Goal: Find specific page/section: Find specific page/section

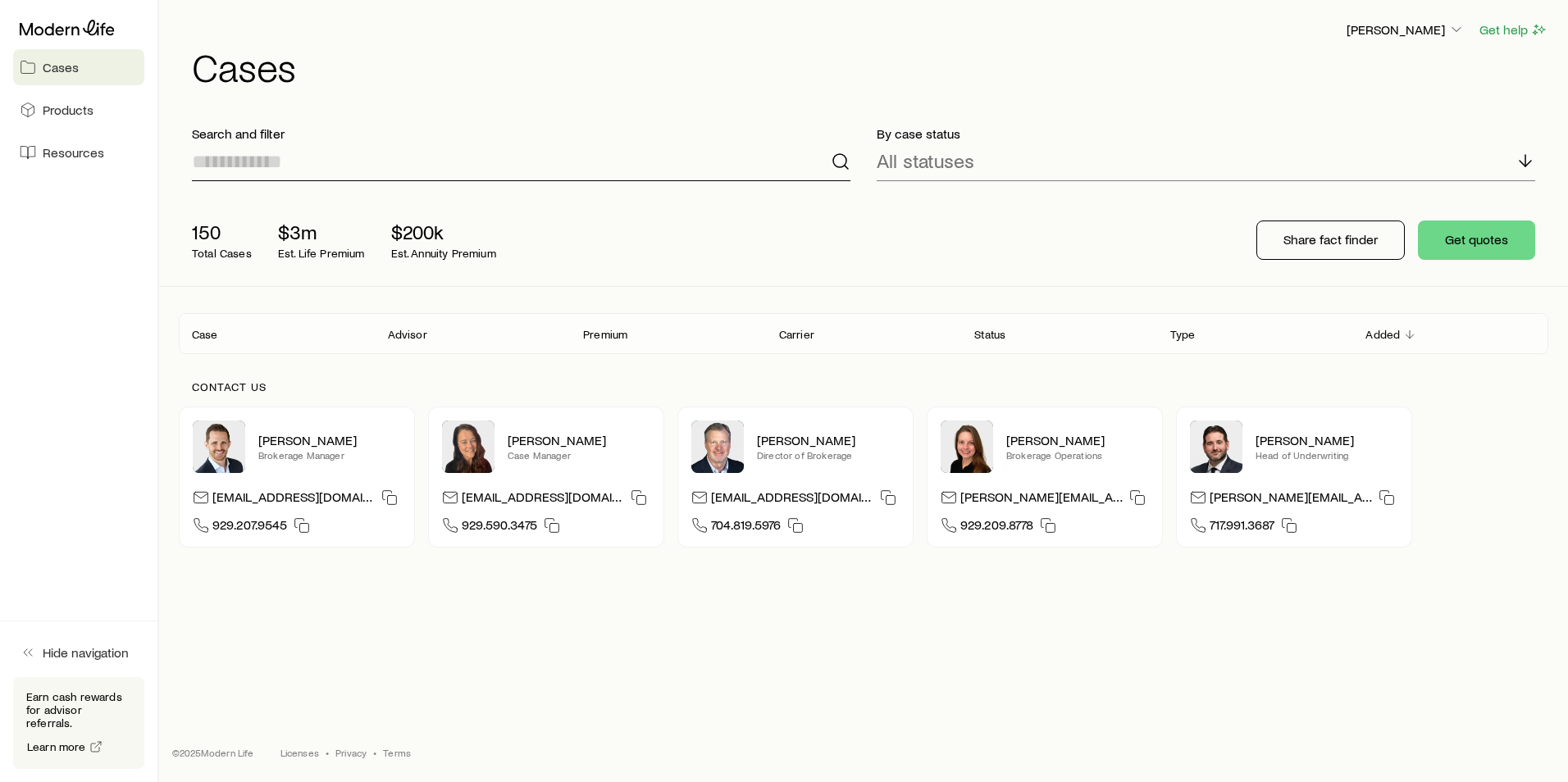
click at [318, 169] on input at bounding box center [521, 162] width 658 height 40
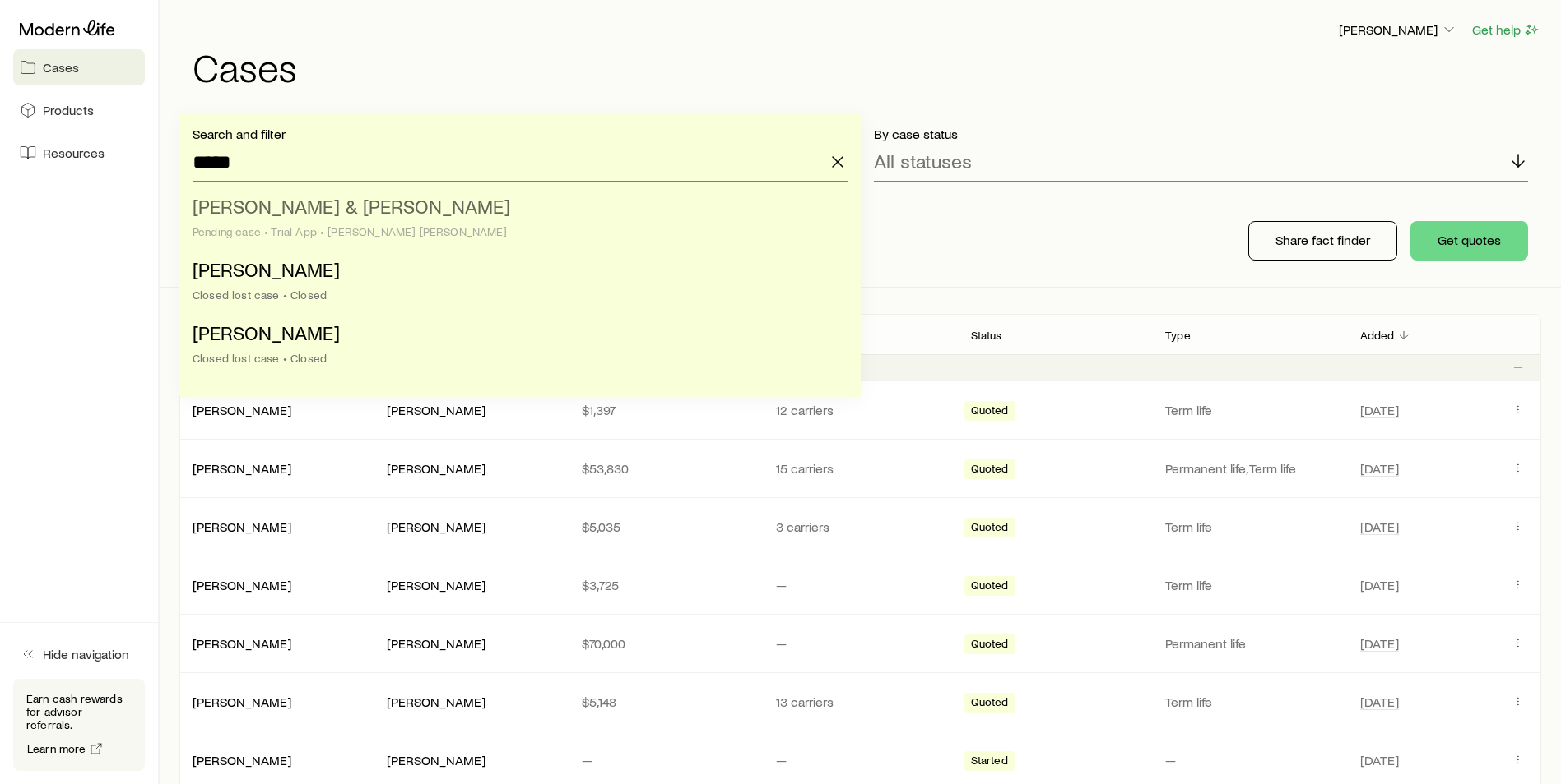
click at [252, 214] on span "[PERSON_NAME] & [PERSON_NAME]" at bounding box center [351, 206] width 317 height 24
type input "**********"
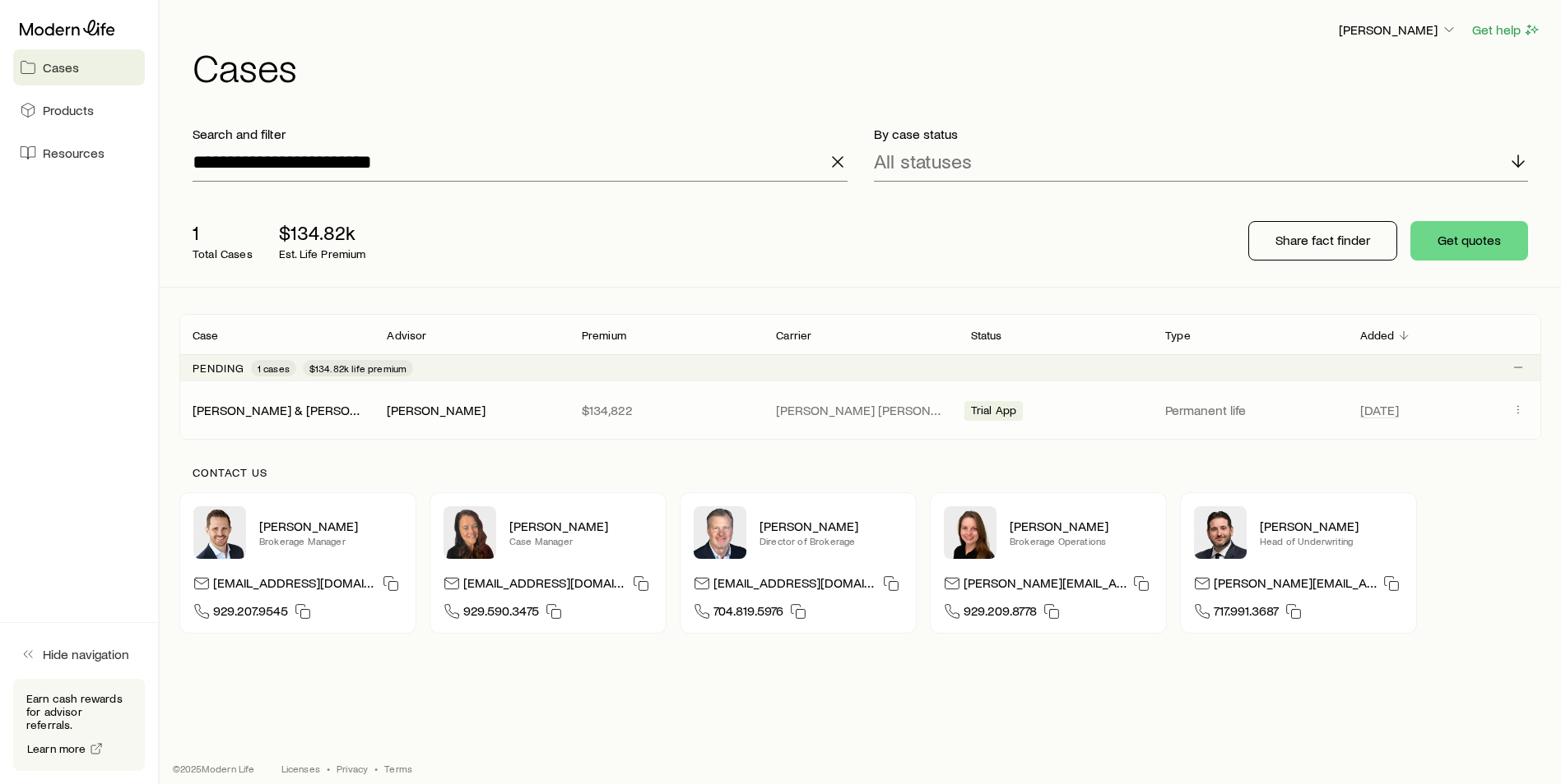
click at [266, 419] on div "[PERSON_NAME] & [PERSON_NAME] [PERSON_NAME] $134,822 [PERSON_NAME] [PERSON_NAME…" at bounding box center [860, 410] width 1362 height 57
click at [266, 407] on link "[PERSON_NAME] & [PERSON_NAME]" at bounding box center [300, 409] width 212 height 16
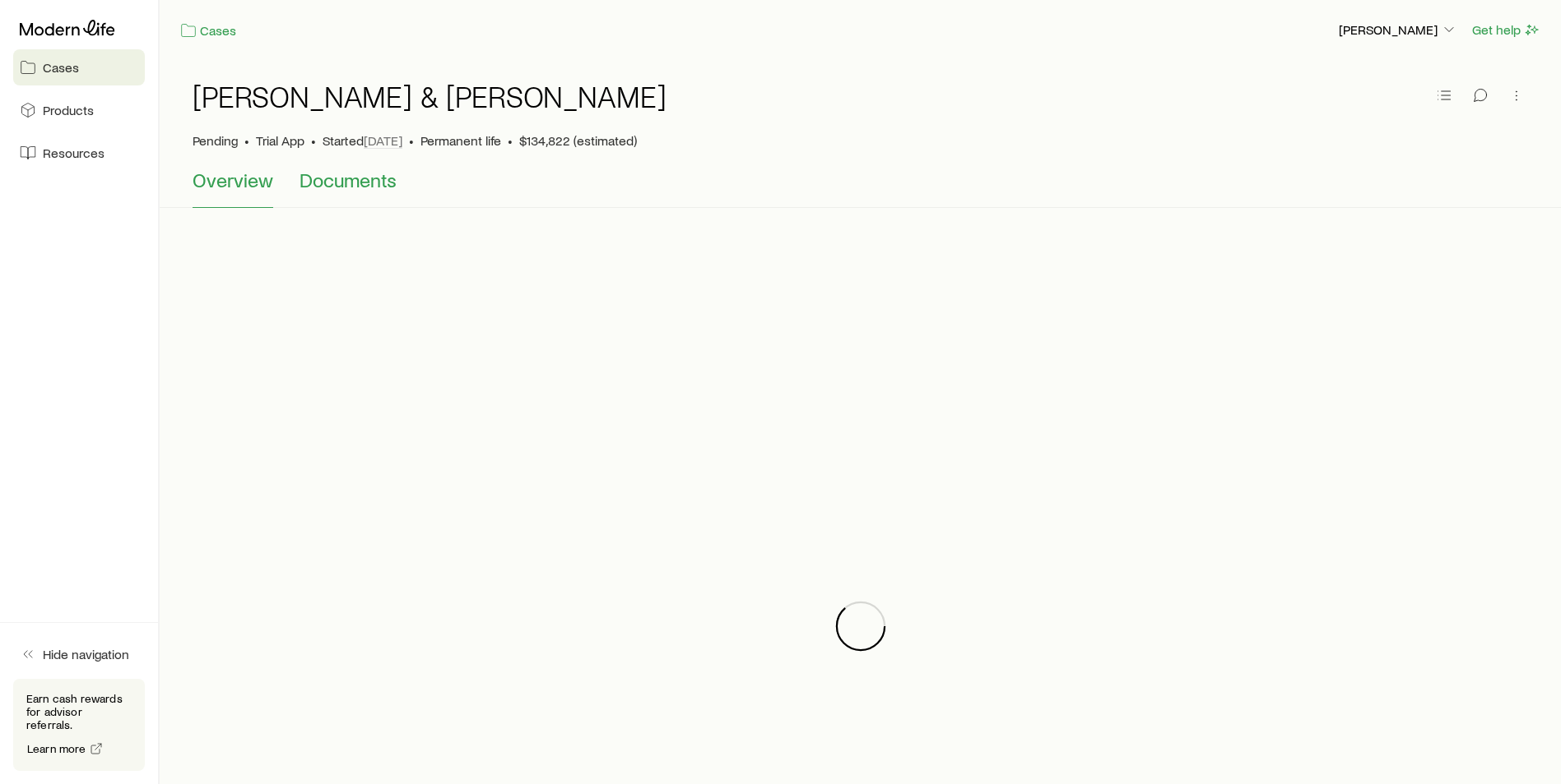
click at [365, 184] on span "Documents" at bounding box center [348, 179] width 97 height 23
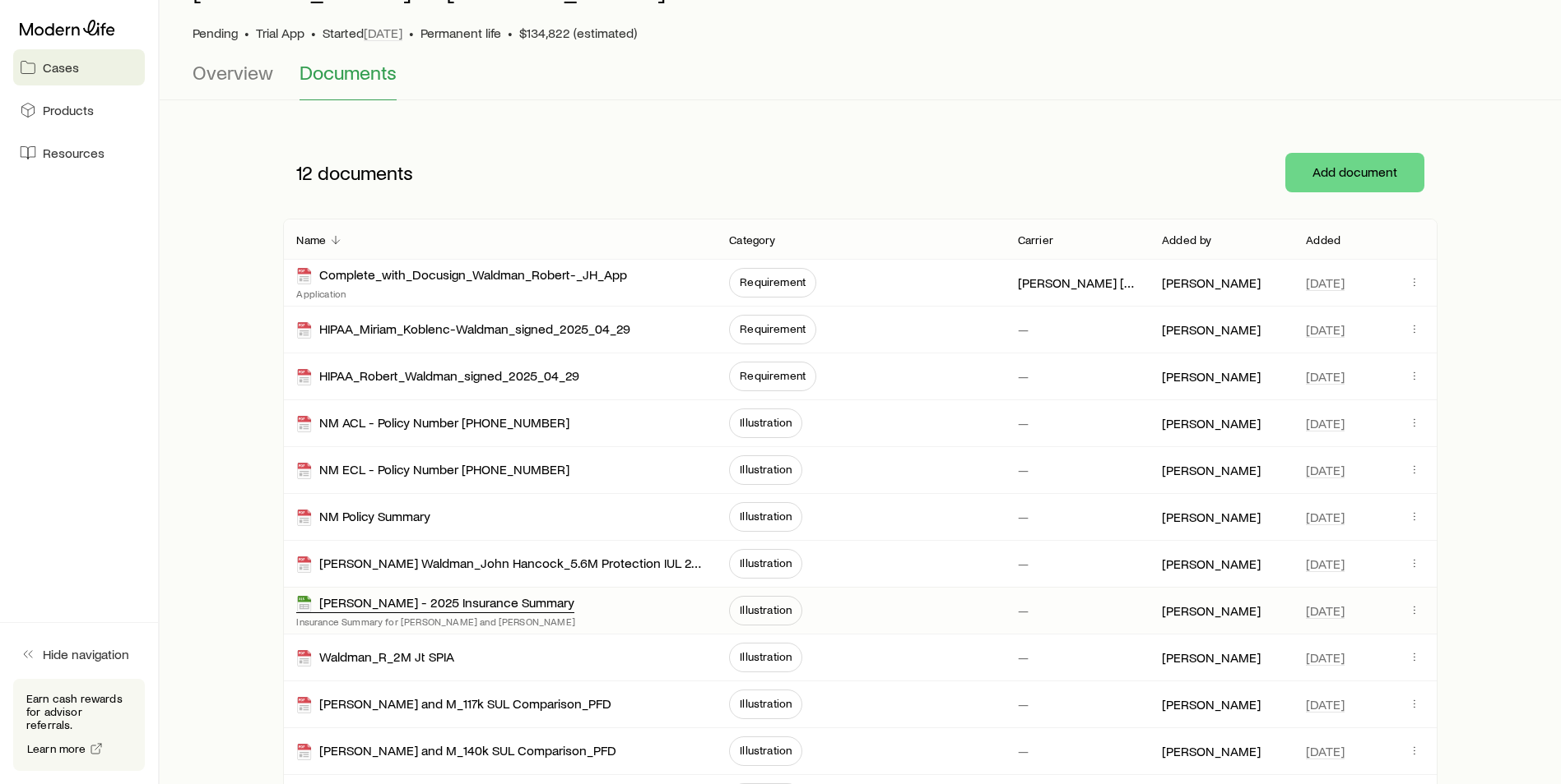
scroll to position [89, 0]
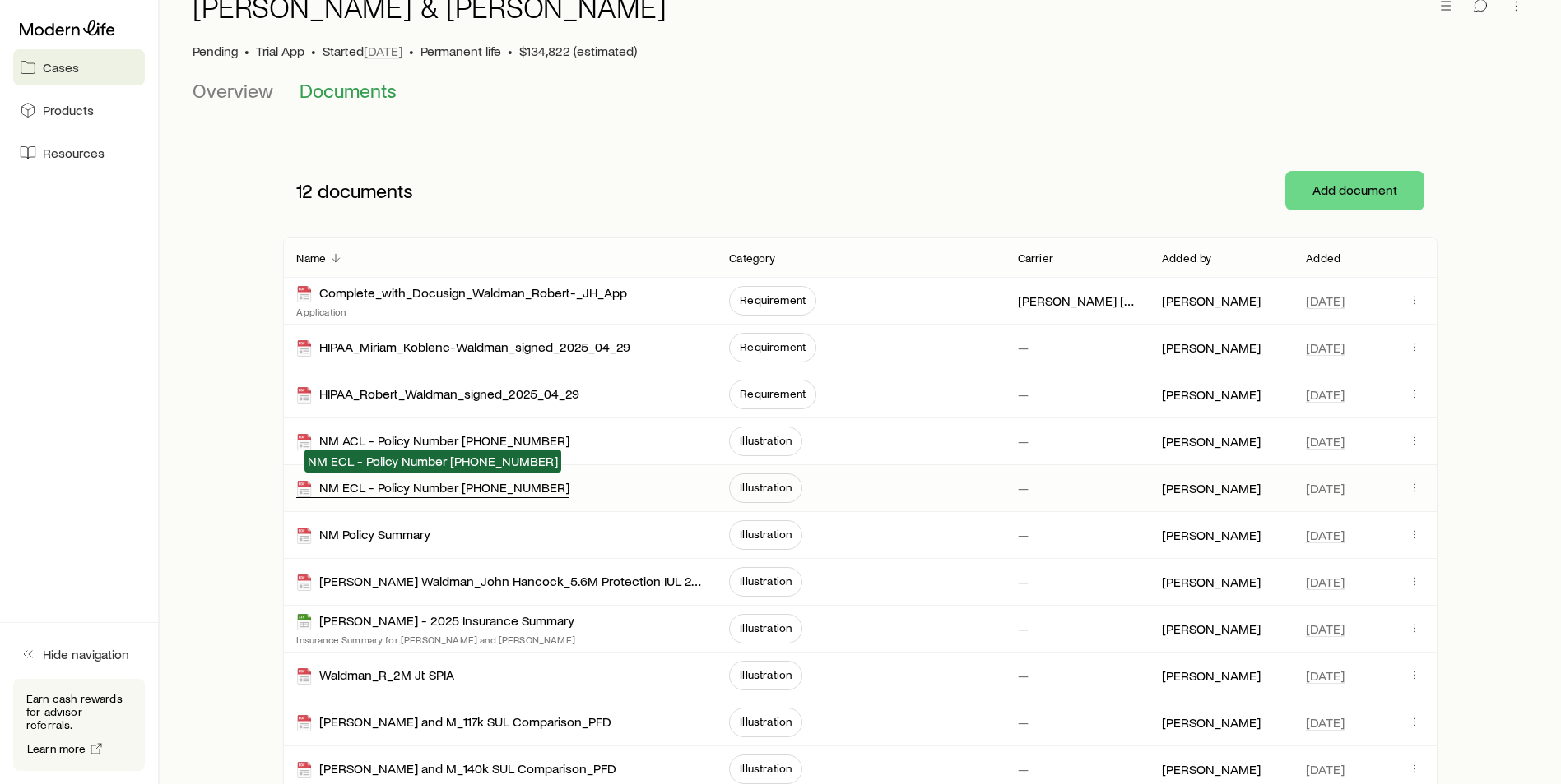
click at [400, 492] on div "NM ECL - Policy Number [PHONE_NUMBER]" at bounding box center [432, 489] width 273 height 19
